Goal: Transaction & Acquisition: Book appointment/travel/reservation

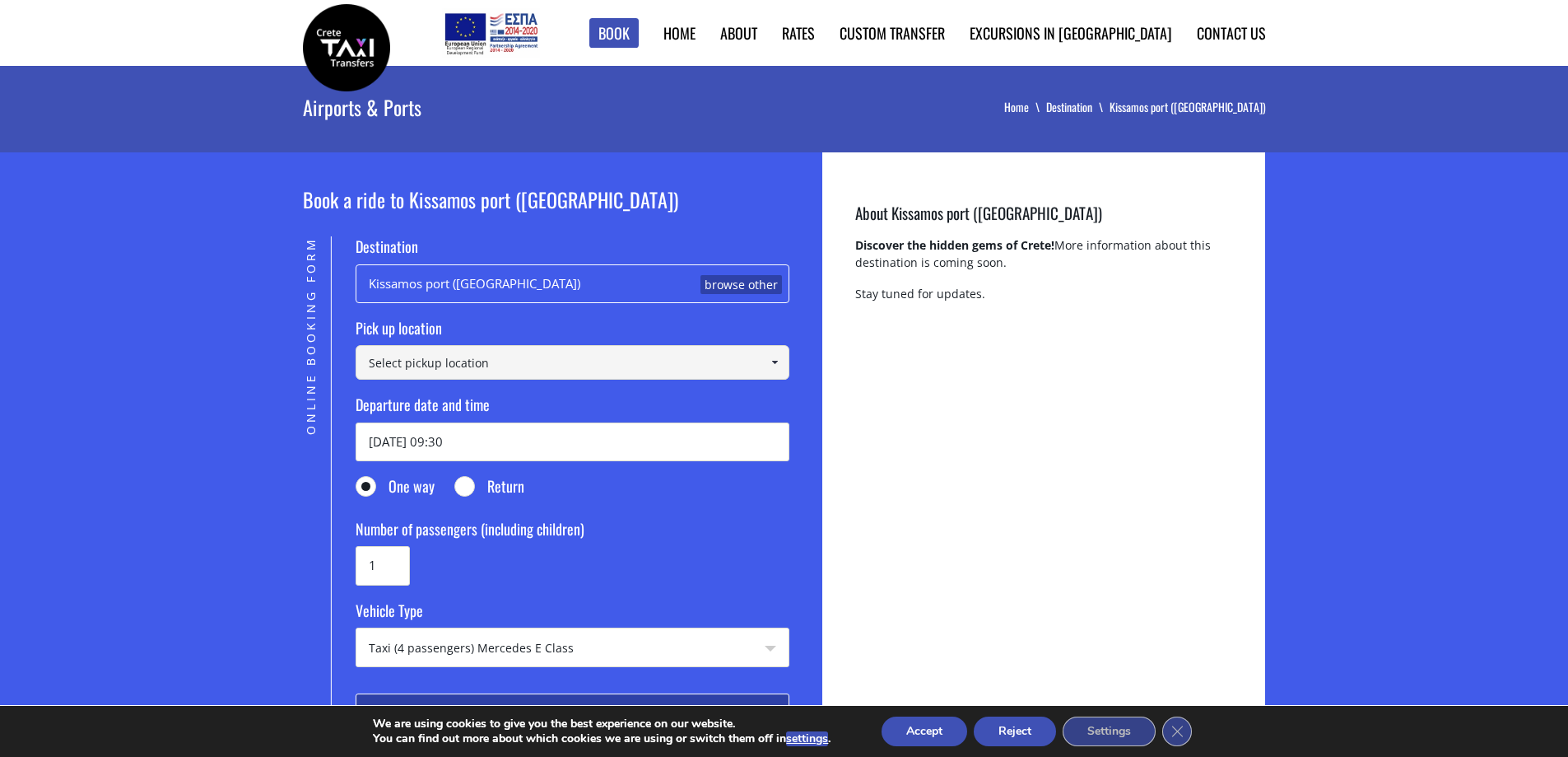
click at [779, 362] on span at bounding box center [774, 362] width 13 height 13
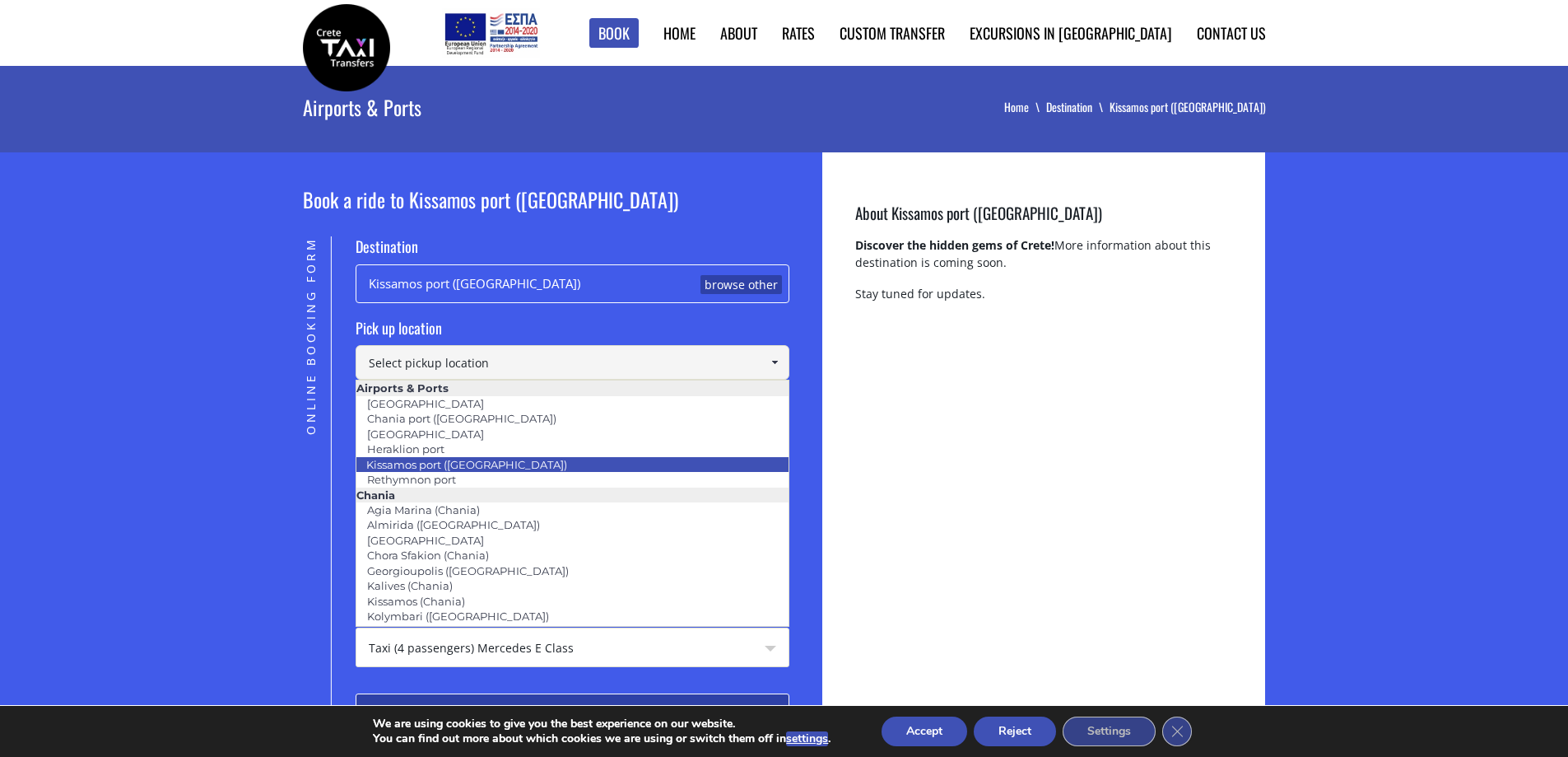
click at [539, 459] on li "Kissamos port ([GEOGRAPHIC_DATA])" at bounding box center [572, 464] width 432 height 15
type input "Kissamos port ([GEOGRAPHIC_DATA])"
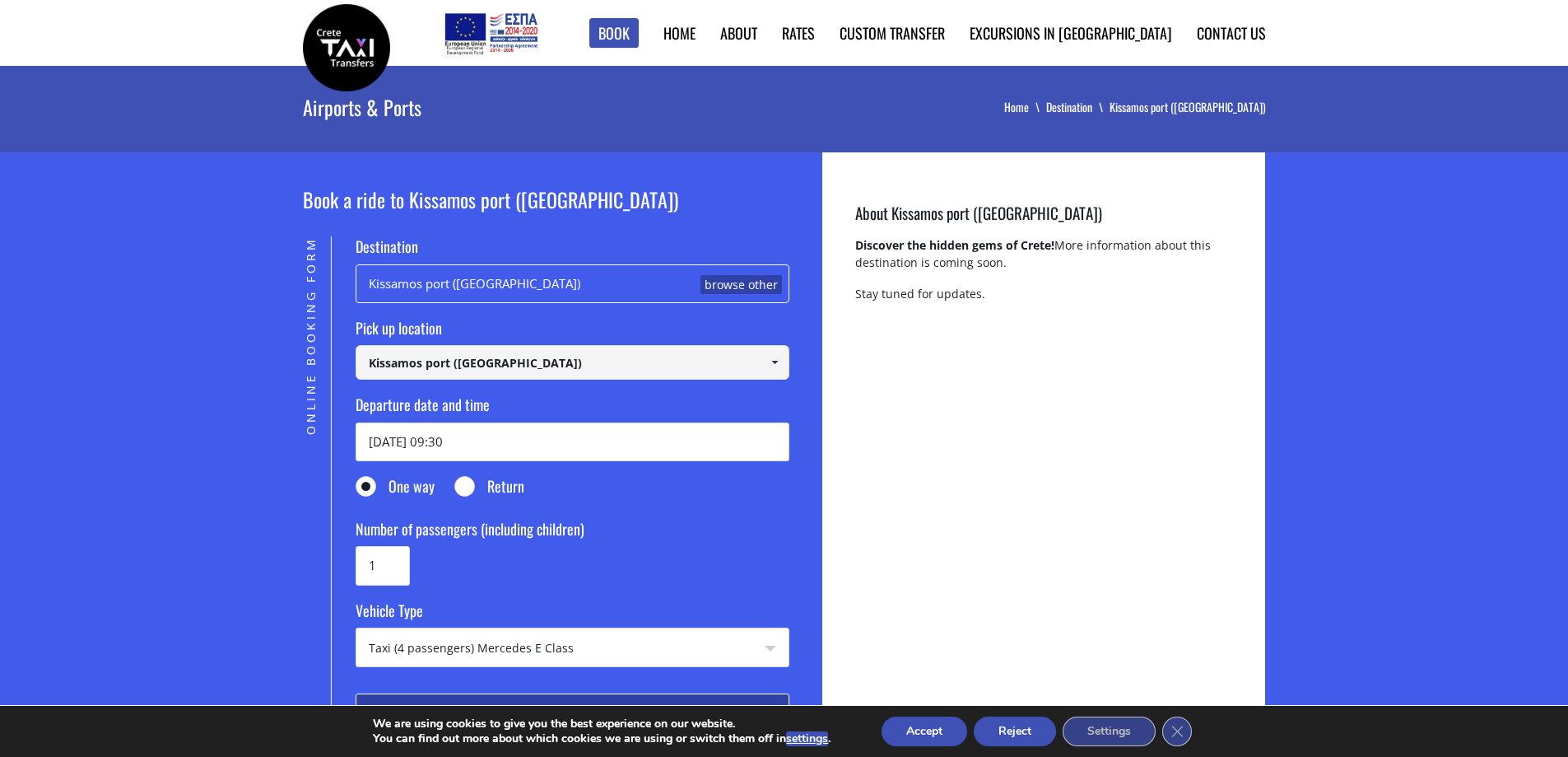
click at [551, 282] on div "Kissamos port ([GEOGRAPHIC_DATA]) browse other" at bounding box center [572, 284] width 434 height 39
click at [372, 282] on div "Kissamos port ([GEOGRAPHIC_DATA]) browse other" at bounding box center [572, 284] width 434 height 39
click at [725, 280] on link "browse other" at bounding box center [741, 284] width 82 height 19
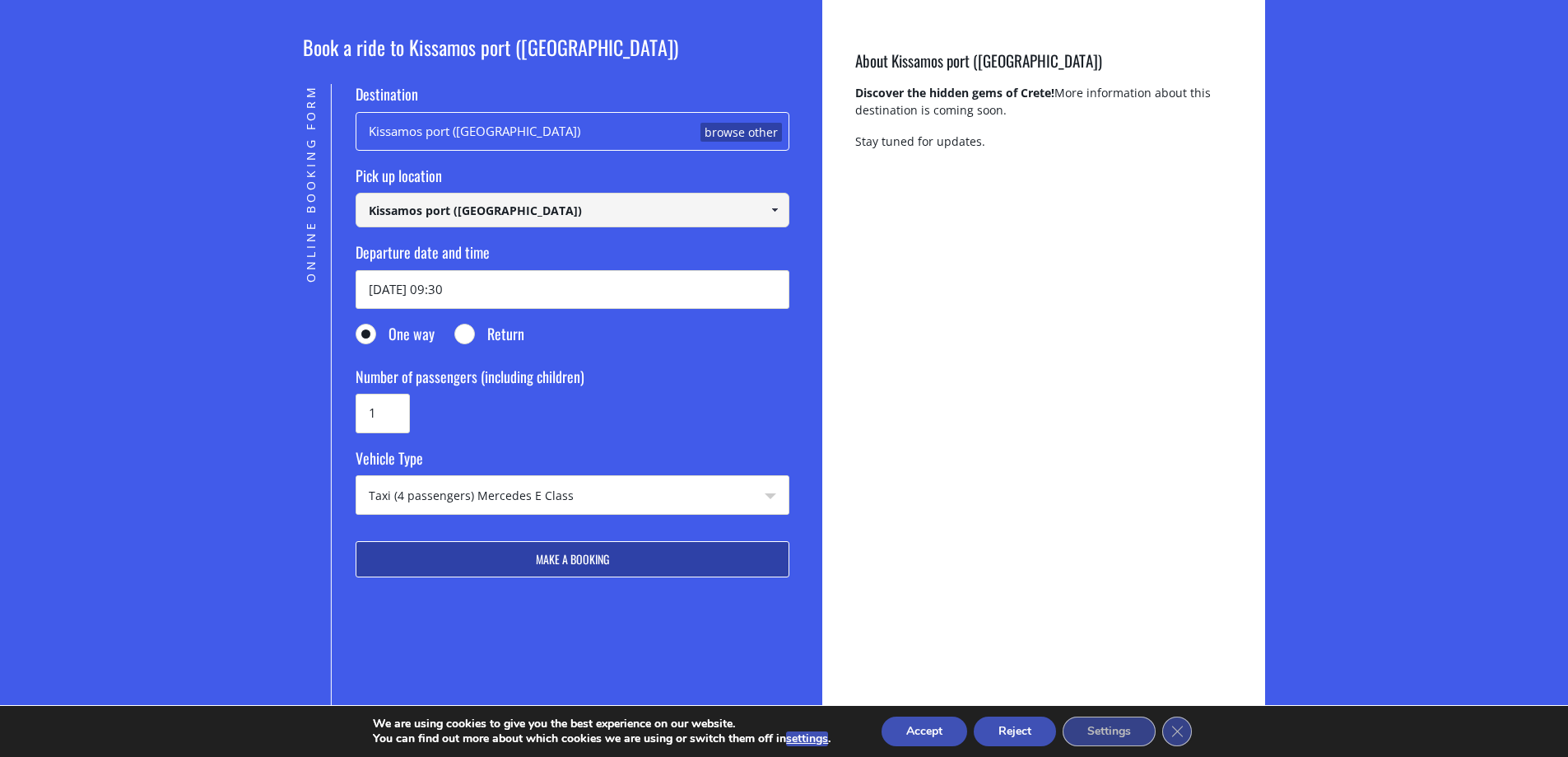
scroll to position [247, 0]
